Goal: Check status

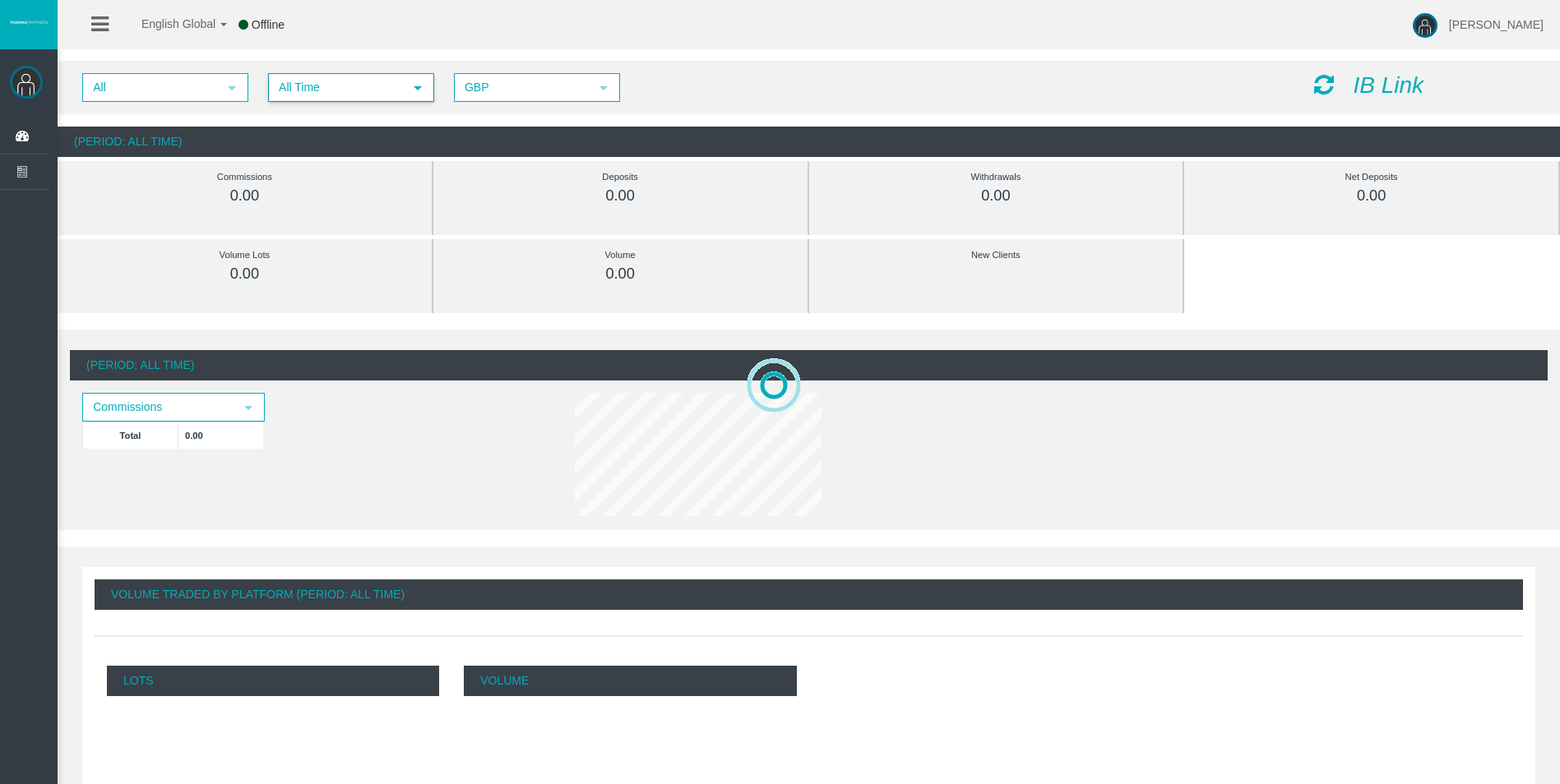
click at [369, 91] on span "All Time" at bounding box center [336, 87] width 133 height 25
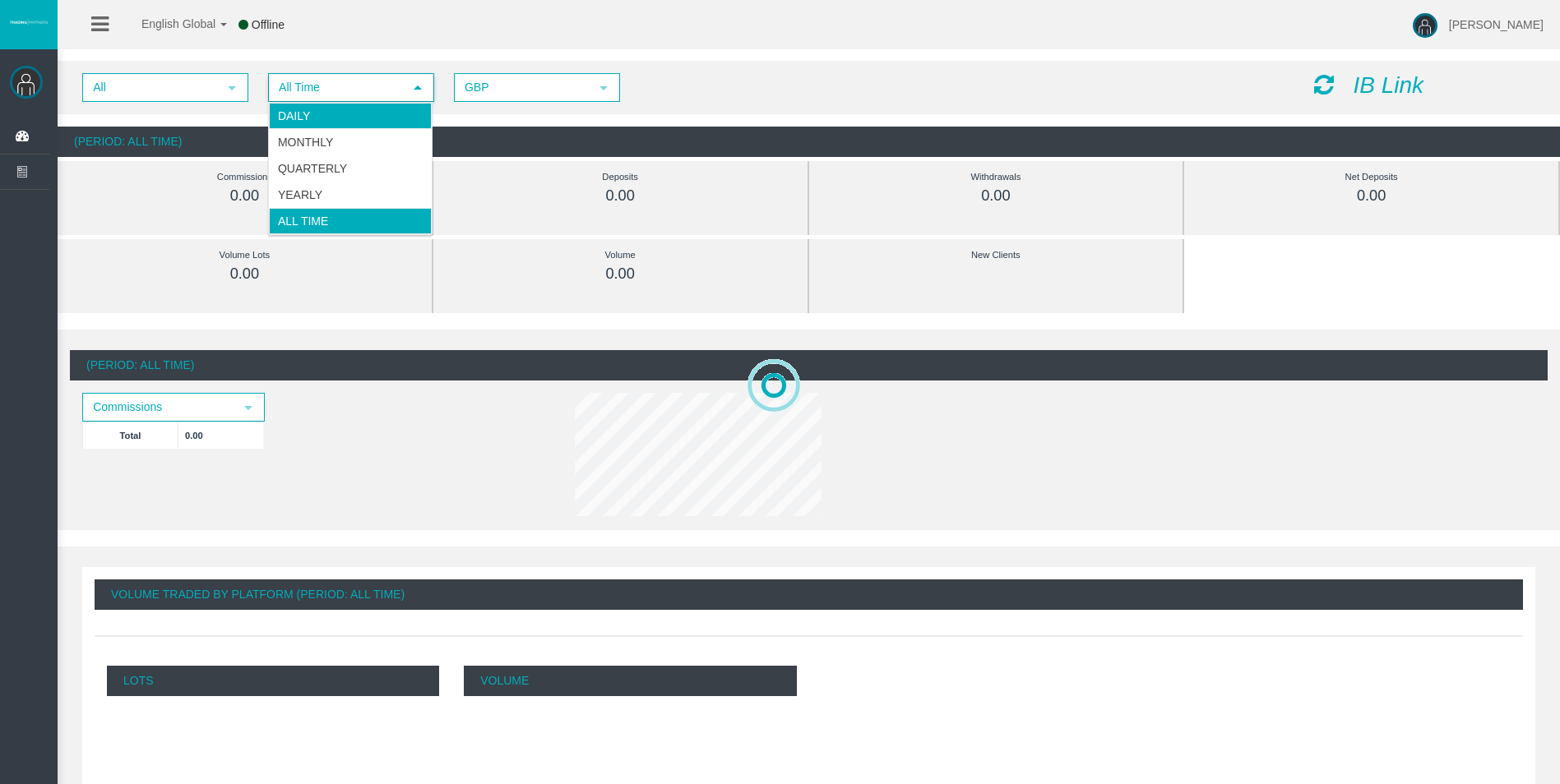
click at [355, 117] on li "Daily" at bounding box center [350, 115] width 163 height 26
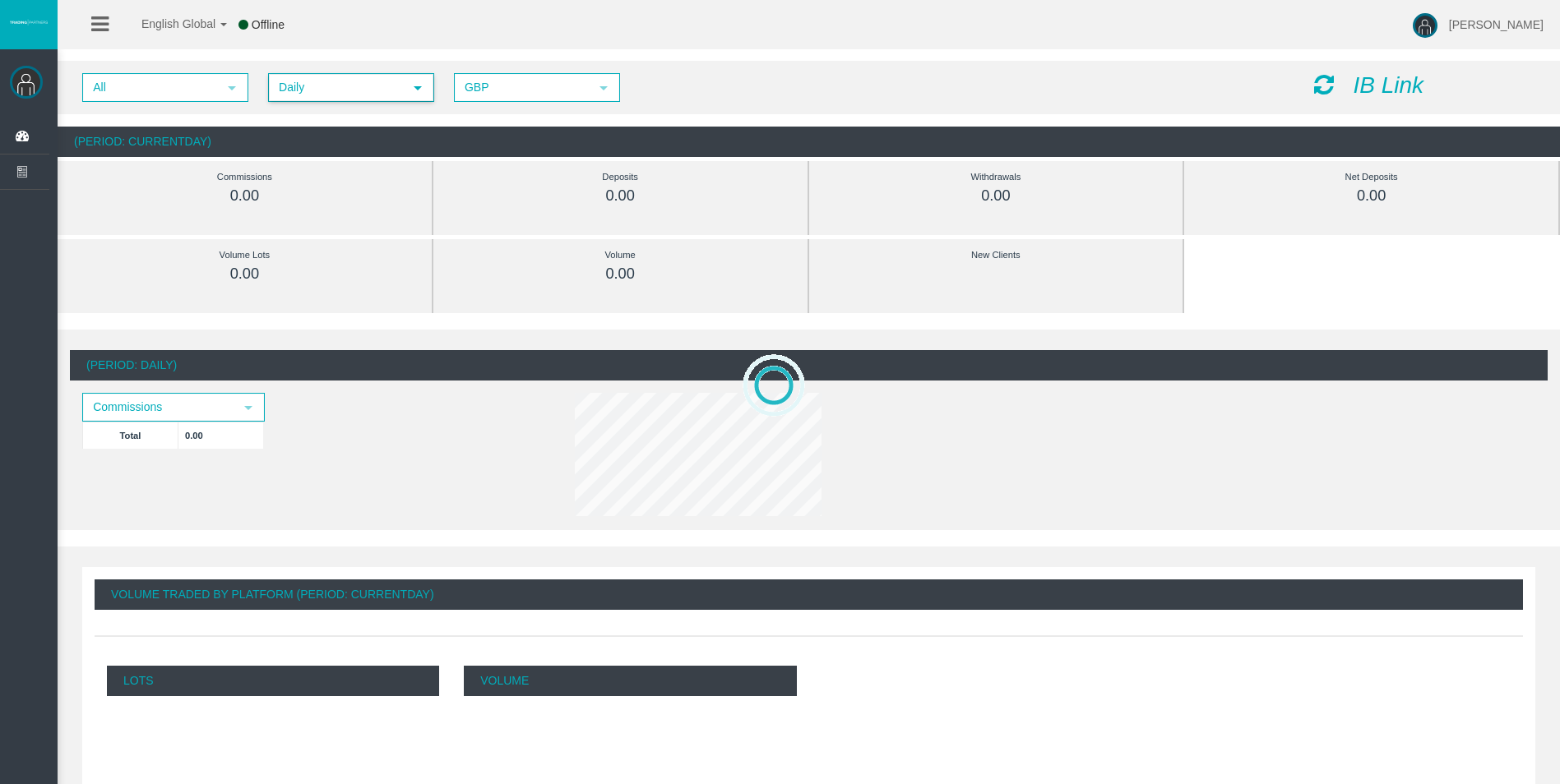
click at [1324, 87] on icon at bounding box center [1324, 85] width 20 height 23
click at [1315, 81] on icon at bounding box center [1324, 85] width 20 height 23
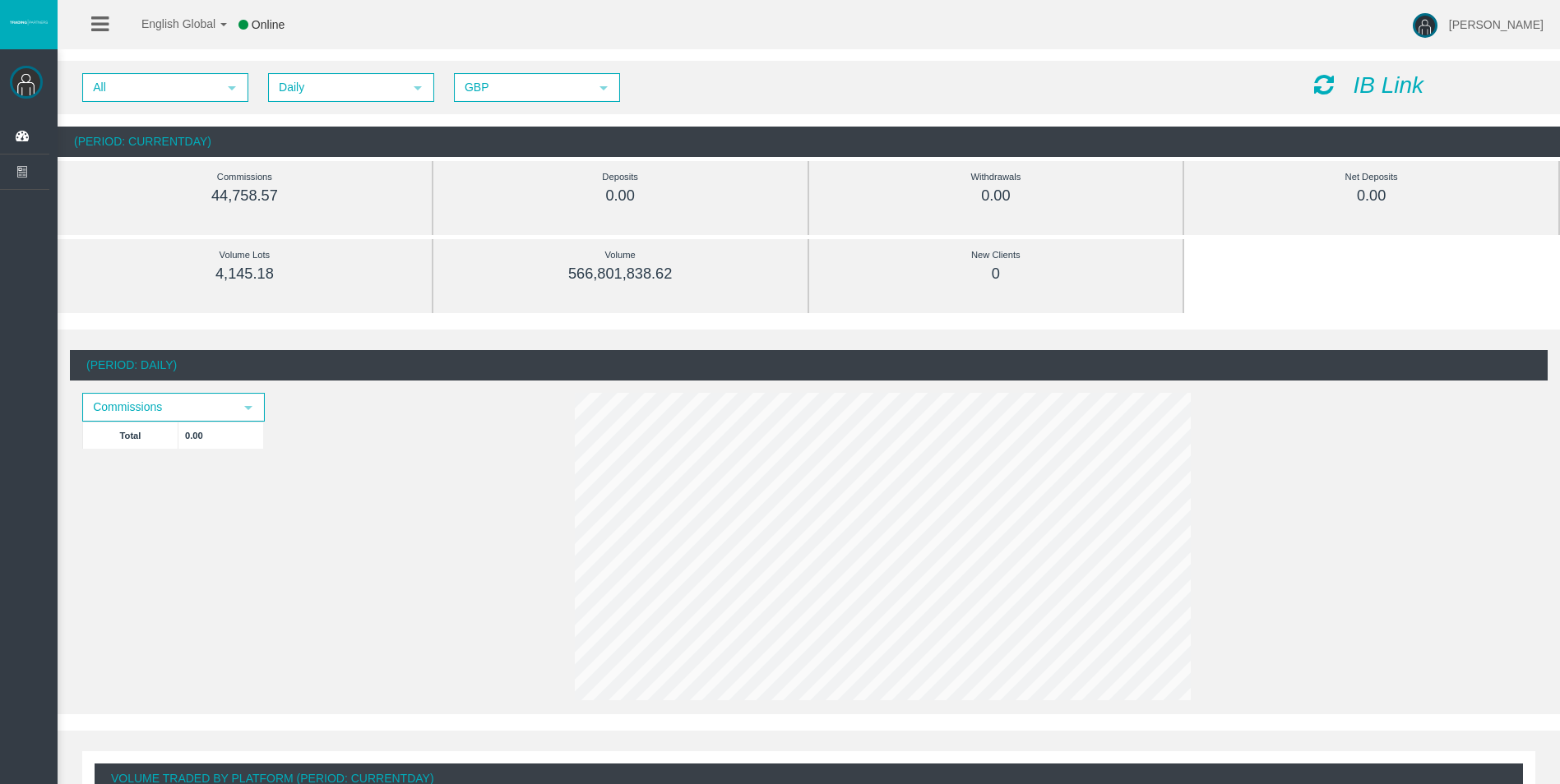
click at [1319, 81] on icon at bounding box center [1324, 85] width 20 height 23
